Goal: Navigation & Orientation: Understand site structure

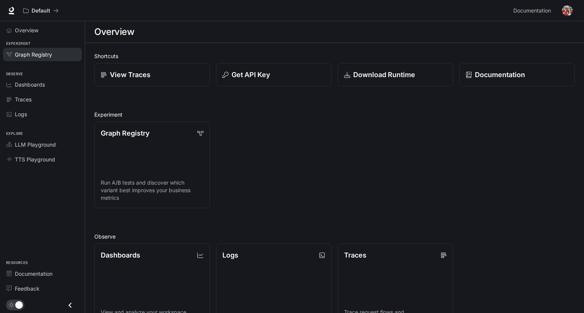
click at [43, 59] on link "Graph Registry" at bounding box center [42, 54] width 79 height 13
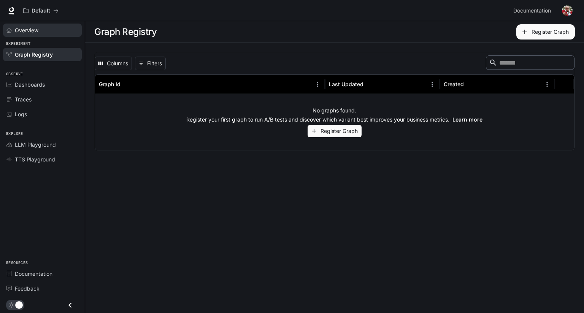
click at [47, 30] on div "Overview" at bounding box center [46, 30] width 63 height 8
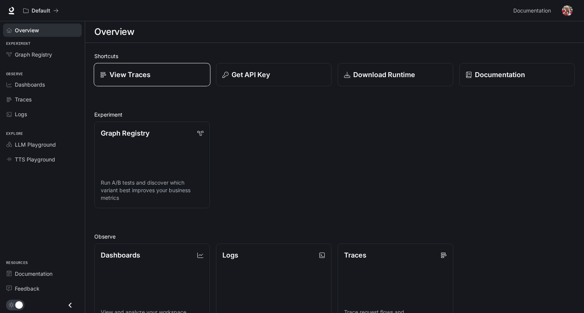
click at [185, 80] on link "View Traces" at bounding box center [151, 75] width 117 height 24
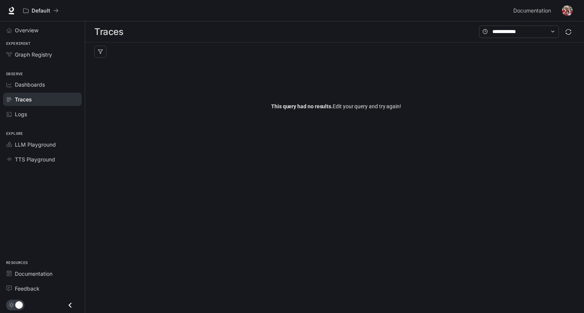
click at [50, 122] on div "Observe Dashboards Traces Logs" at bounding box center [42, 93] width 85 height 60
click at [51, 117] on link "Logs" at bounding box center [42, 114] width 79 height 13
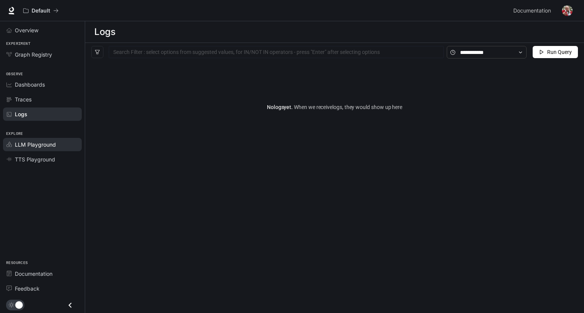
click at [33, 147] on span "LLM Playground" at bounding box center [35, 145] width 41 height 8
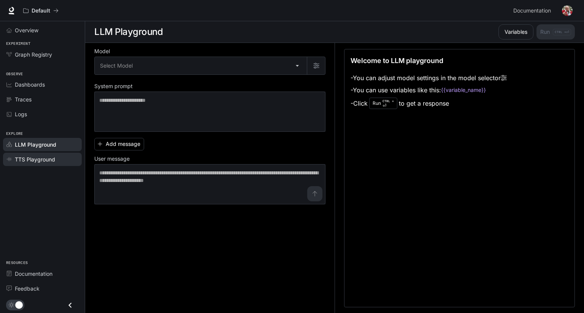
click at [51, 155] on span "TTS Playground" at bounding box center [35, 159] width 40 height 8
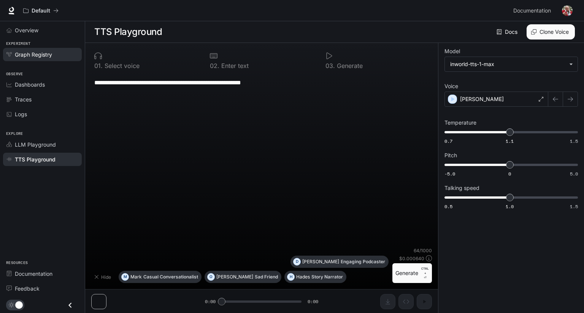
click at [38, 52] on span "Graph Registry" at bounding box center [33, 55] width 37 height 8
